Goal: Task Accomplishment & Management: Use online tool/utility

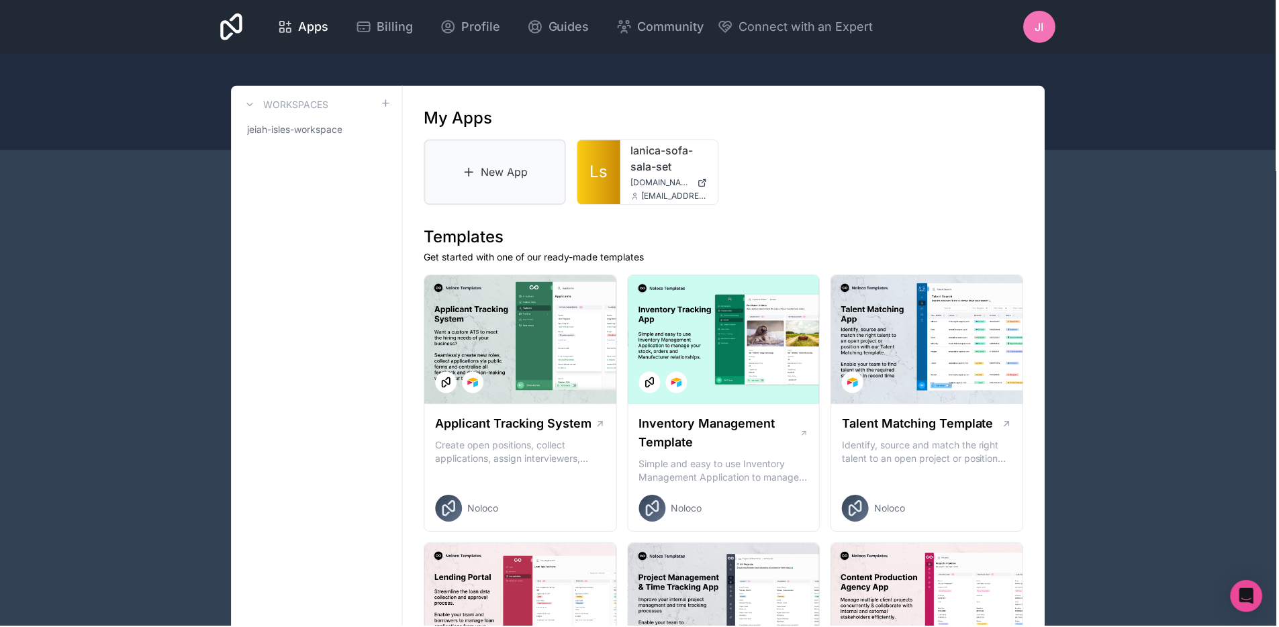
click at [502, 195] on link "New App" at bounding box center [496, 173] width 142 height 66
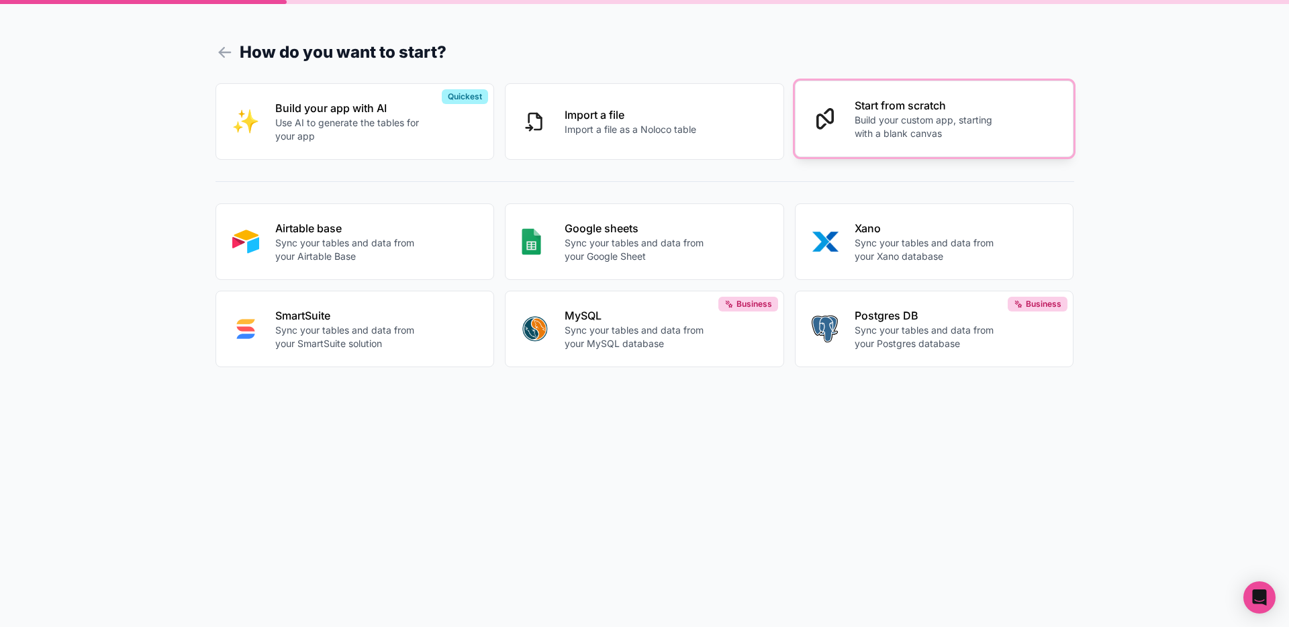
click at [870, 153] on button "Start from scratch Build your custom app, starting with a blank canvas" at bounding box center [934, 119] width 279 height 77
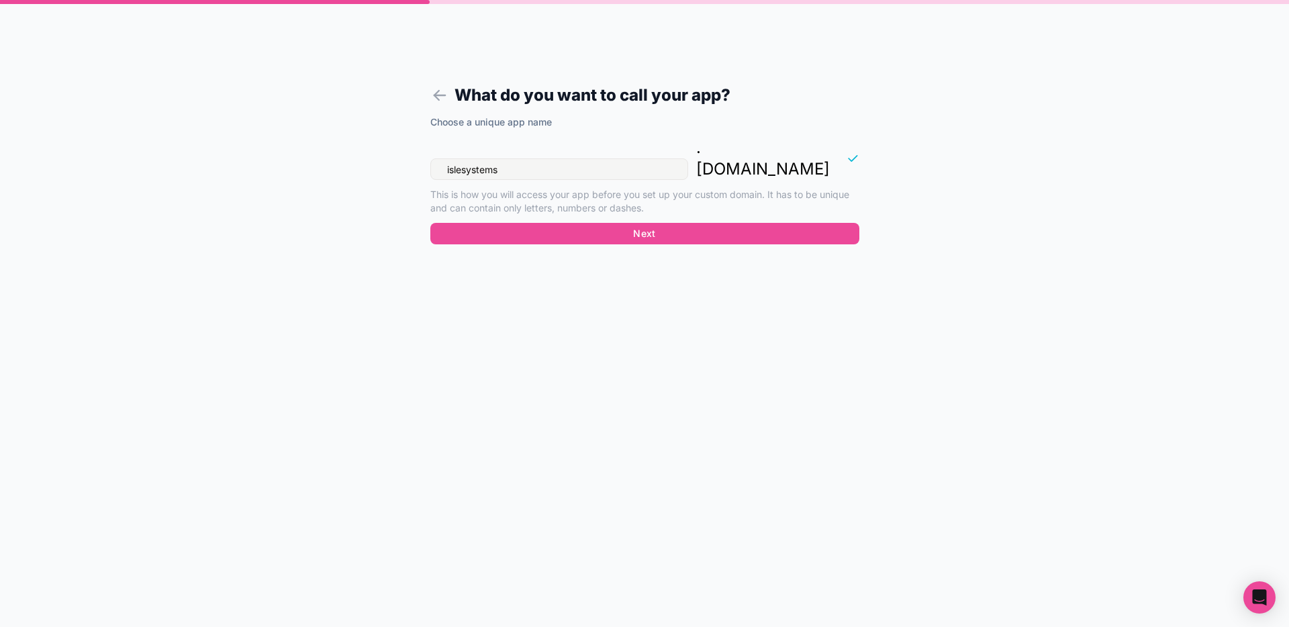
drag, startPoint x: 567, startPoint y: 148, endPoint x: 408, endPoint y: 148, distance: 159.2
click at [408, 148] on form "What do you want to call your app? Choose a unique app name islesystems . [DOMA…" at bounding box center [645, 329] width 515 height 595
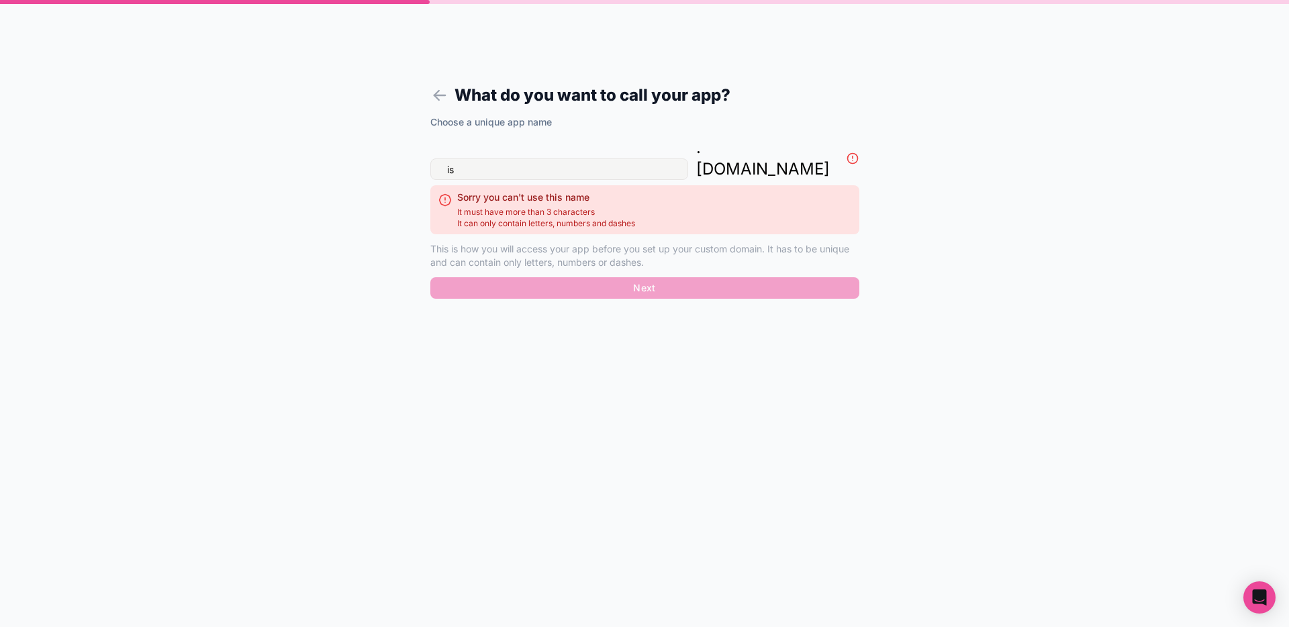
type input "i"
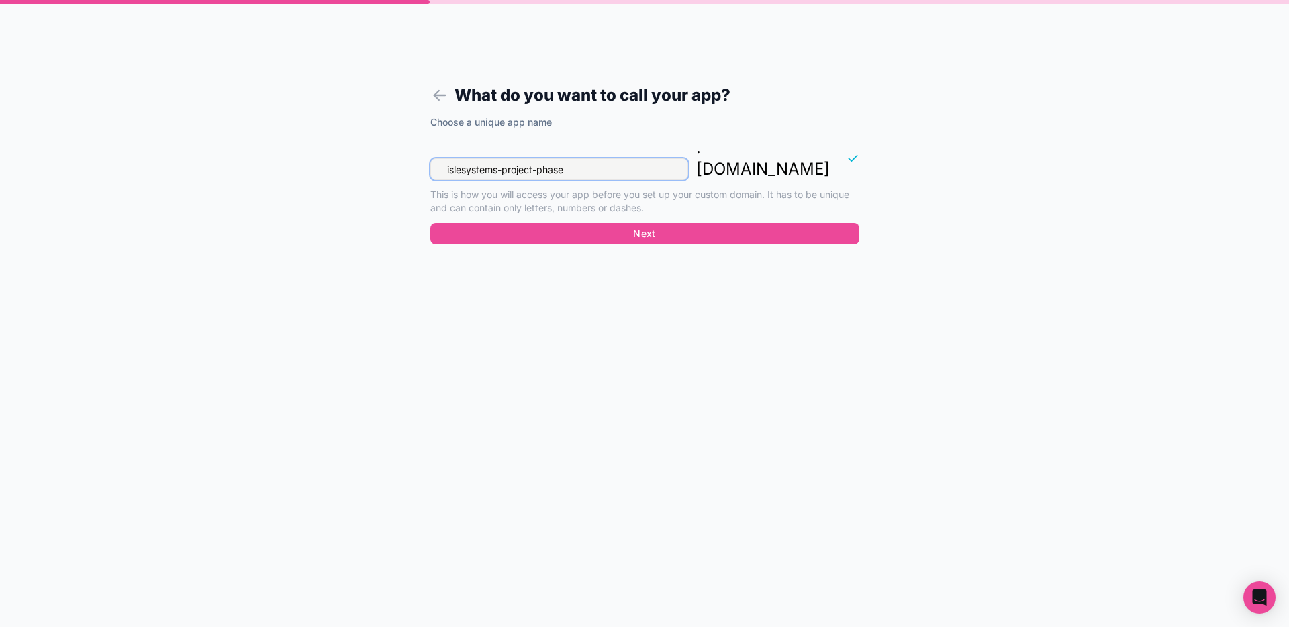
drag, startPoint x: 592, startPoint y: 144, endPoint x: 415, endPoint y: 146, distance: 177.3
click at [415, 146] on form "What do you want to call your app? Choose a unique app name islesystems-project…" at bounding box center [645, 329] width 515 height 595
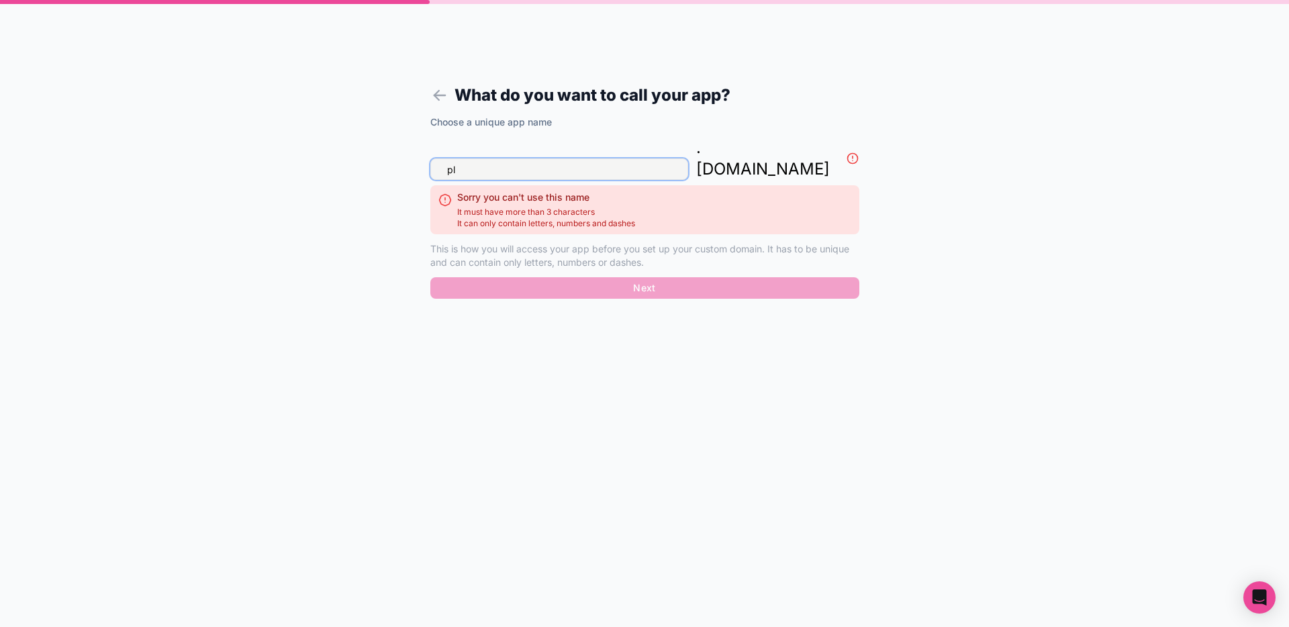
type input "p"
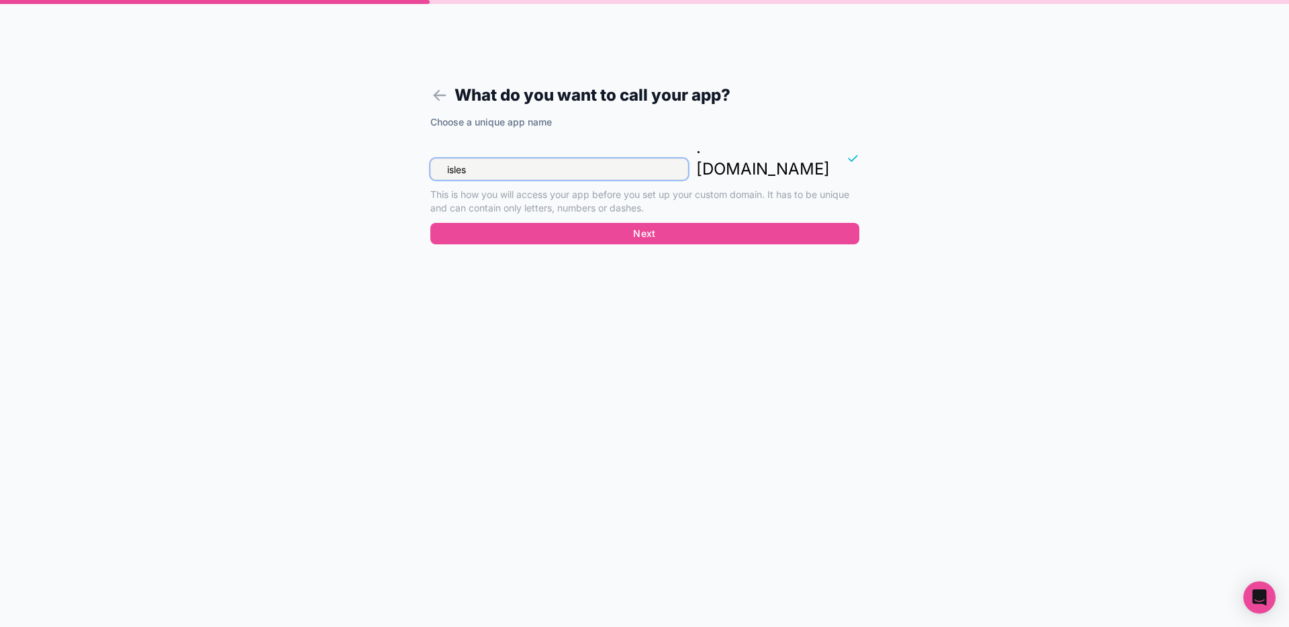
click at [490, 158] on input "isles" at bounding box center [559, 168] width 258 height 21
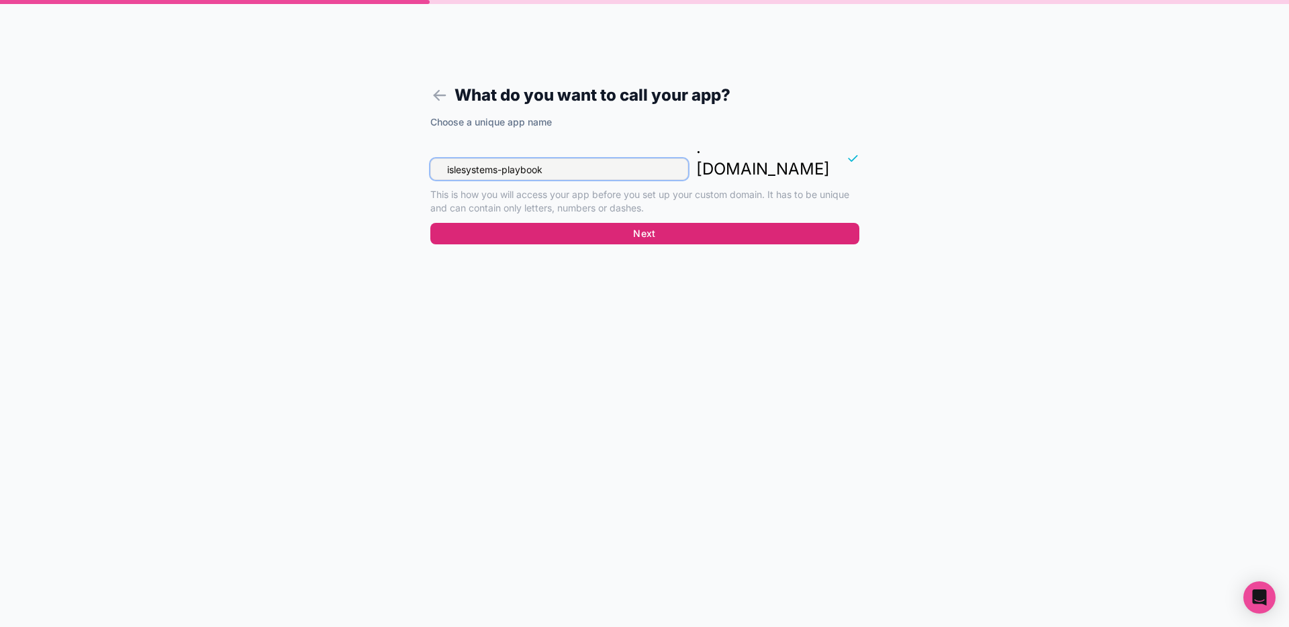
type input "islesystems-playbook"
click at [632, 223] on button "Next" at bounding box center [644, 233] width 429 height 21
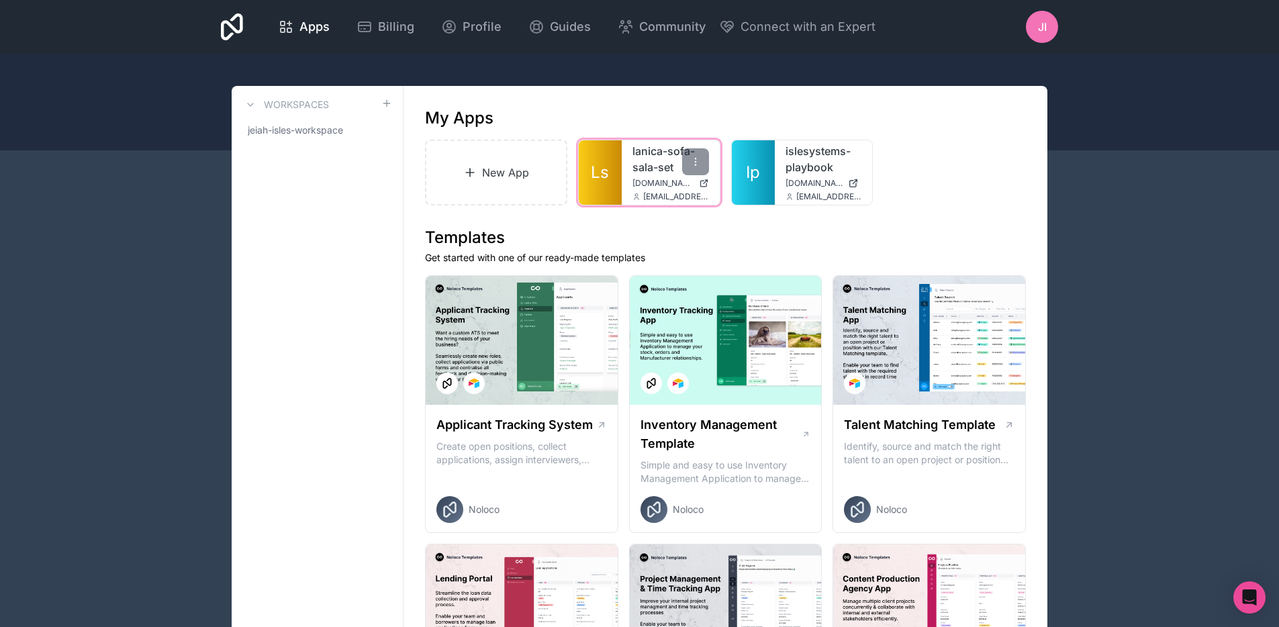
click at [663, 156] on link "lanica-sofa-sala-set" at bounding box center [671, 159] width 77 height 32
